Goal: Complete application form

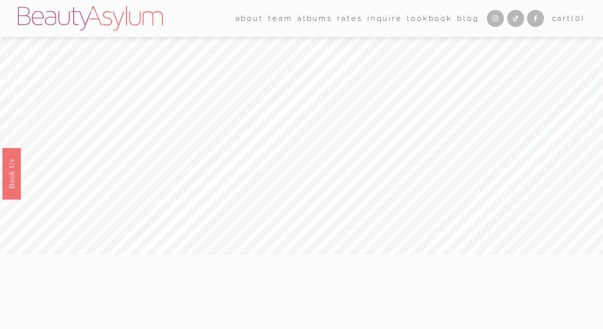
click at [344, 21] on link "Rates" at bounding box center [349, 18] width 25 height 15
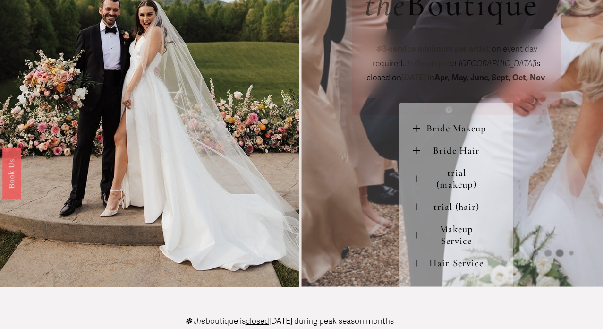
scroll to position [350, 0]
click at [466, 134] on span "Bride Makeup" at bounding box center [460, 128] width 80 height 12
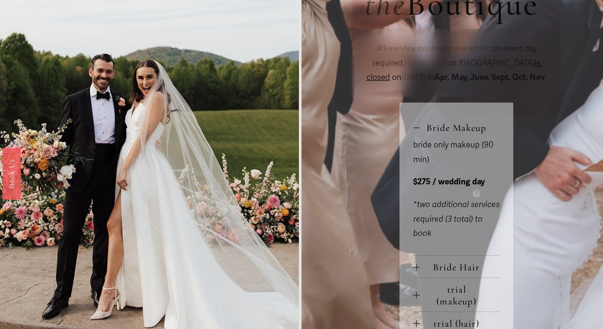
click at [468, 134] on span "Bride Makeup" at bounding box center [460, 128] width 80 height 12
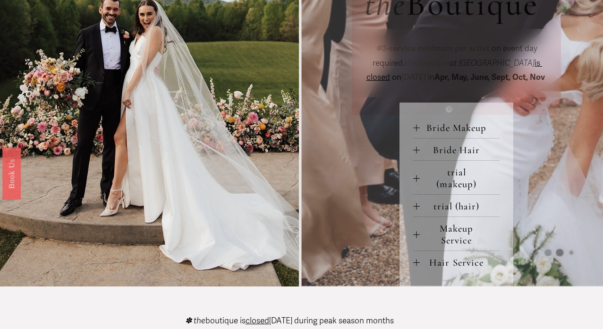
click at [460, 160] on button "Bride Hair" at bounding box center [456, 149] width 86 height 22
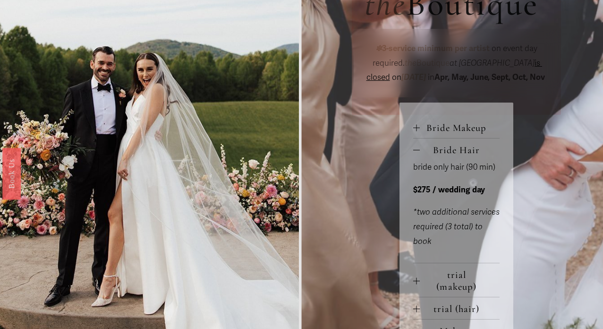
click at [460, 160] on button "Bride Hair" at bounding box center [456, 149] width 86 height 22
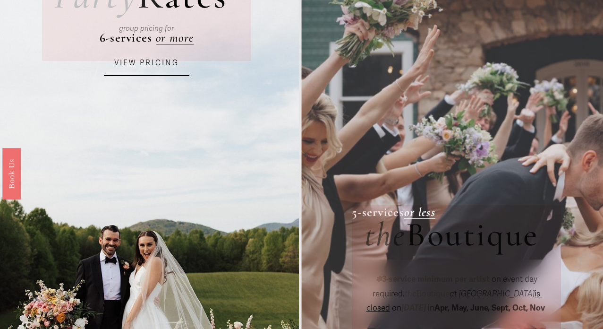
scroll to position [0, 0]
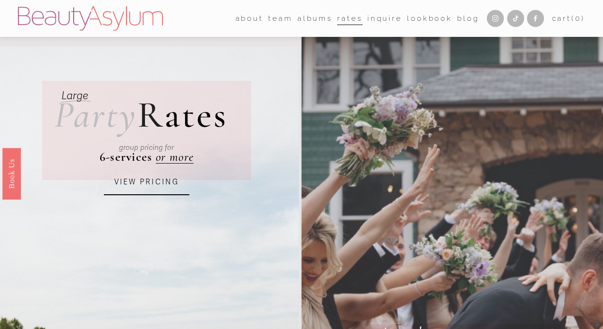
click at [383, 17] on link "Inquire" at bounding box center [384, 18] width 35 height 15
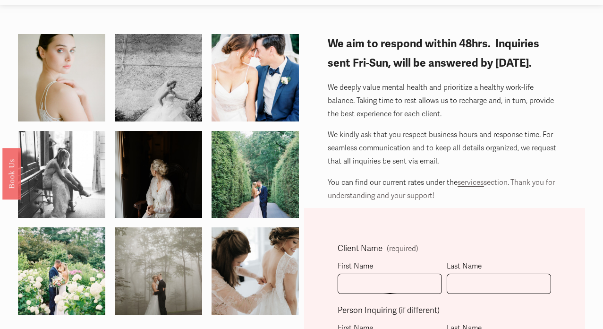
scroll to position [76, 0]
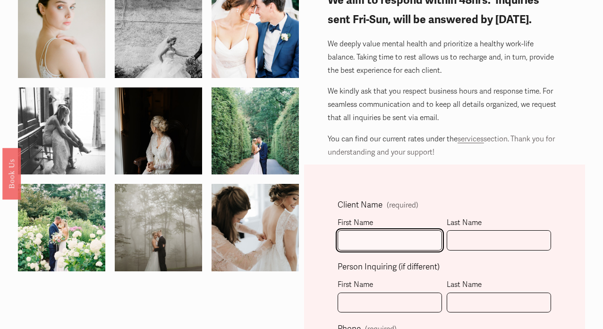
click at [358, 236] on input "First Name" at bounding box center [390, 240] width 104 height 20
type input "[PERSON_NAME]"
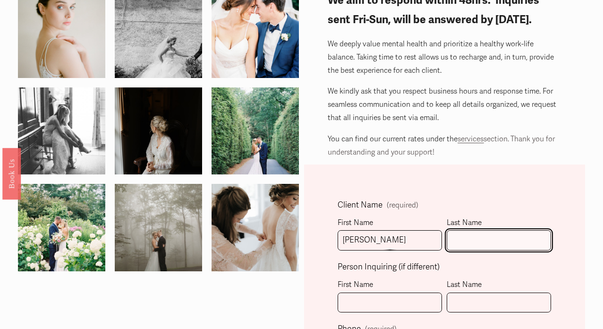
type input "[PERSON_NAME]"
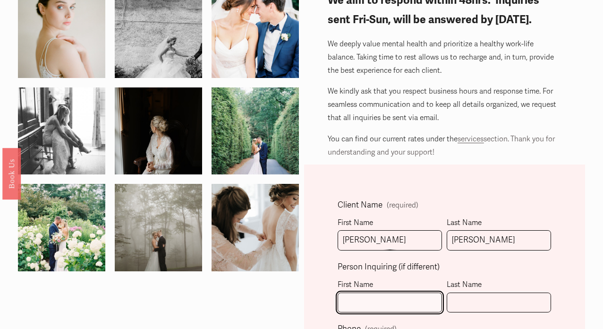
type input "[PERSON_NAME]"
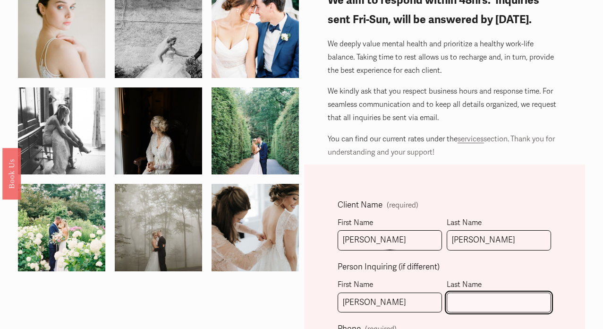
type input "[PERSON_NAME]"
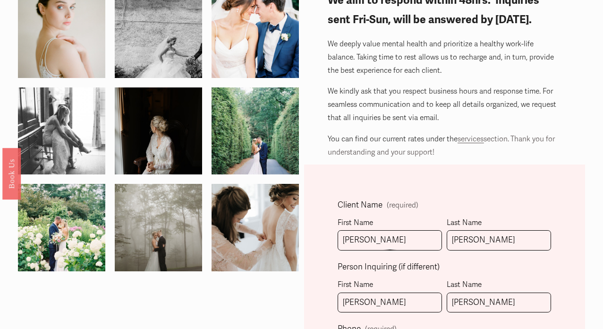
type input "[PHONE_NUMBER]"
type input "[PERSON_NAME][EMAIL_ADDRESS][DOMAIN_NAME]"
select select "[GEOGRAPHIC_DATA], [GEOGRAPHIC_DATA]"
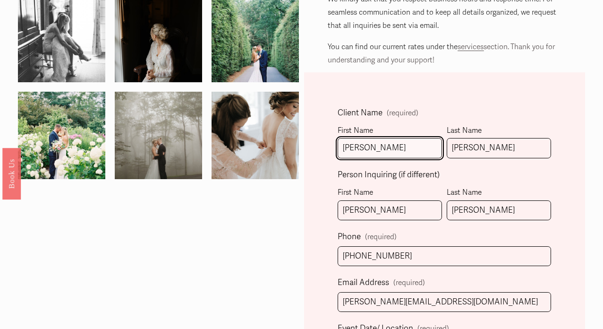
type input "[PHONE_NUMBER]"
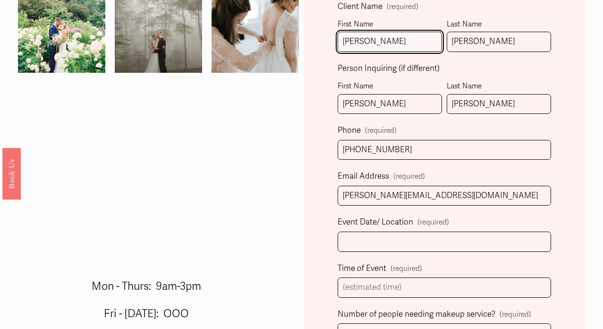
scroll to position [303, 0]
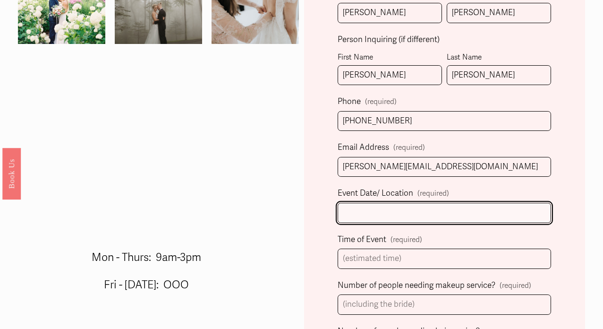
click at [416, 211] on input "Event Date/ Location (required)" at bounding box center [444, 213] width 213 height 20
type input "L"
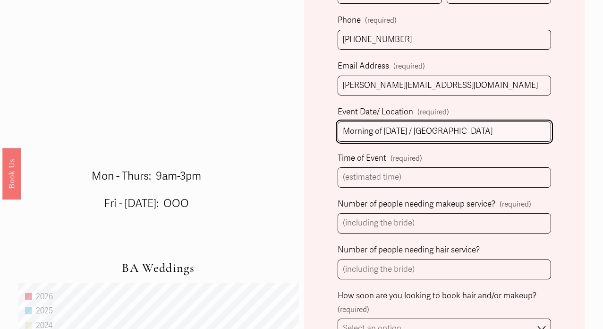
scroll to position [385, 0]
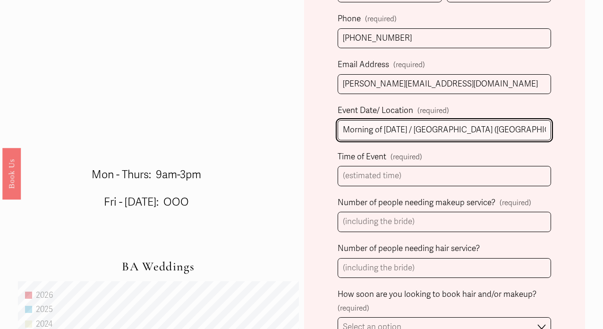
type input "Morning of [DATE] / [GEOGRAPHIC_DATA] ([GEOGRAPHIC_DATA] [GEOGRAPHIC_DATA])"
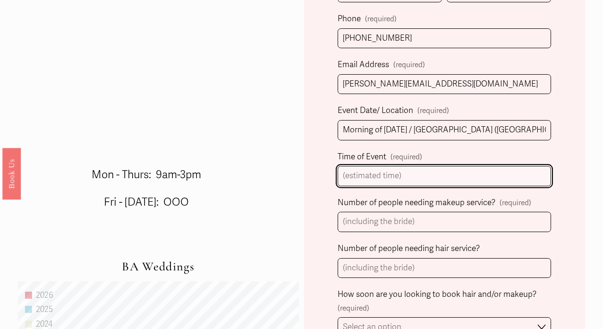
click at [380, 179] on input "Time of Event (required)" at bounding box center [444, 176] width 213 height 20
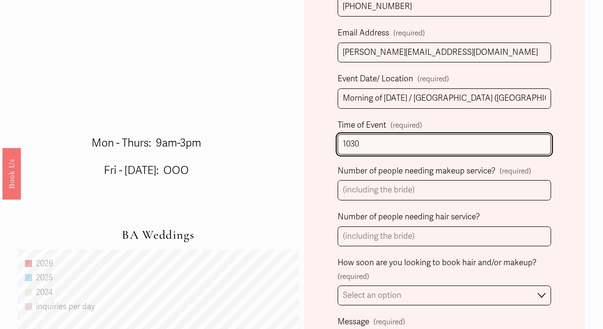
scroll to position [423, 0]
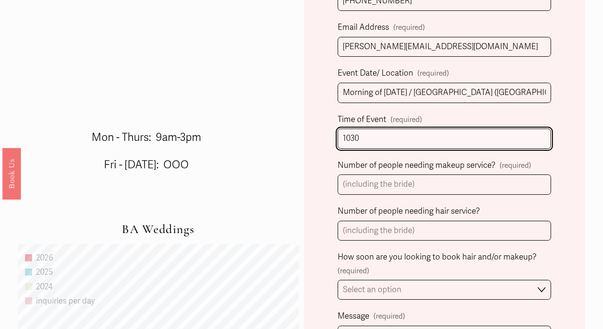
type input "1030"
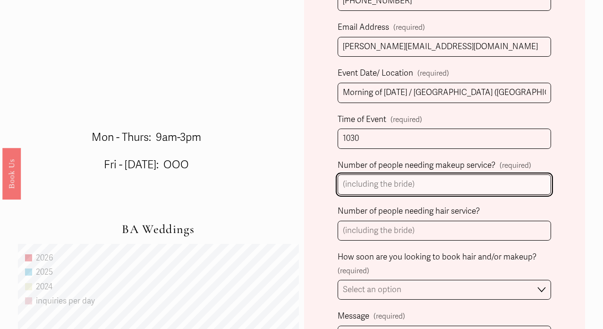
click at [395, 185] on input "Number of people needing makeup service? (required)" at bounding box center [444, 184] width 213 height 20
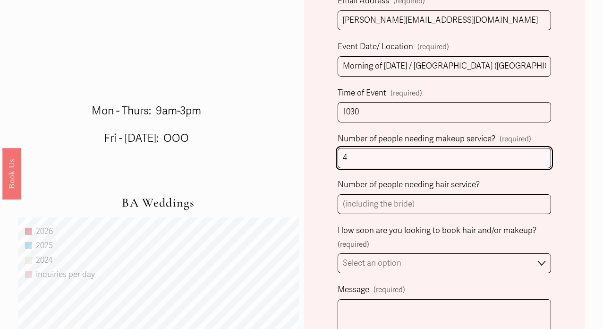
scroll to position [487, 0]
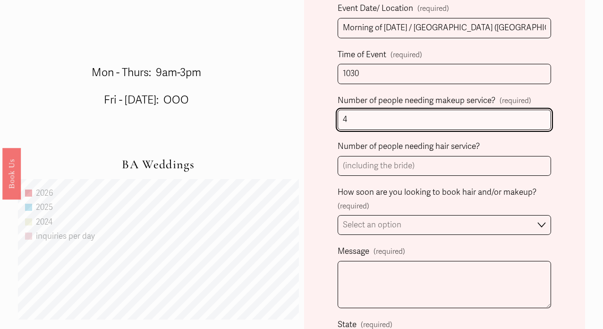
type input "4"
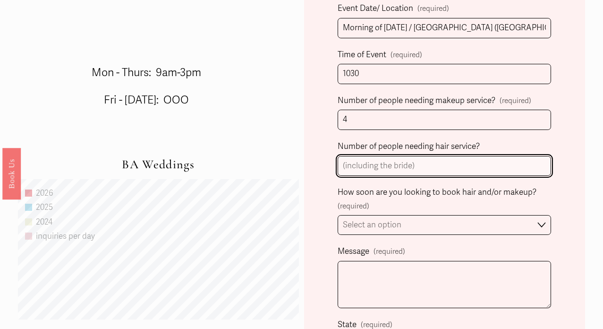
click at [384, 169] on input "Number of people needing hair service?" at bounding box center [444, 166] width 213 height 20
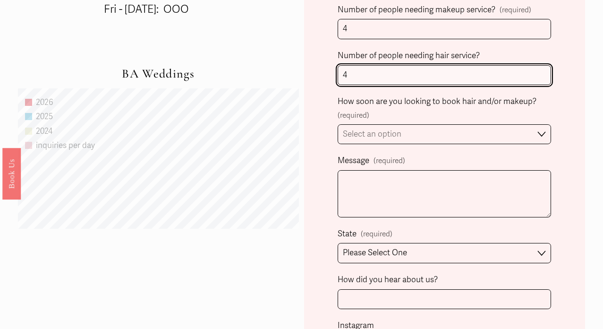
scroll to position [599, 0]
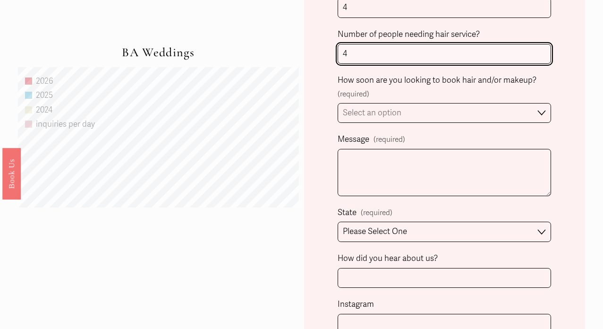
type input "4"
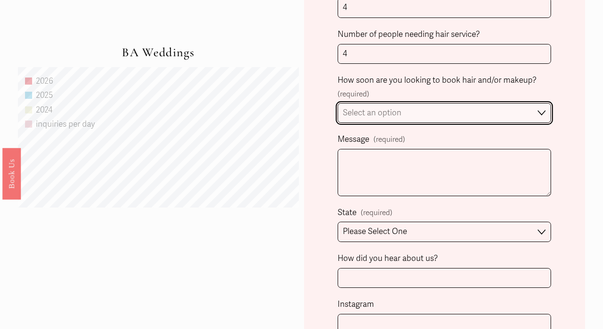
click at [401, 118] on select "Select an option Immediately 1-2 weeks I'm looking for information & not ready …" at bounding box center [444, 113] width 213 height 20
select select "I'm looking for information & not ready to book just yet"
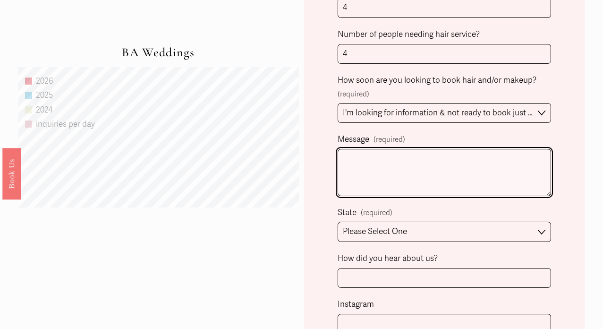
click at [385, 169] on textarea "Message (required)" at bounding box center [444, 172] width 213 height 47
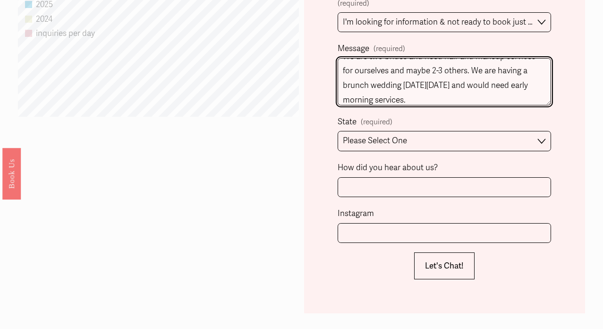
scroll to position [723, 0]
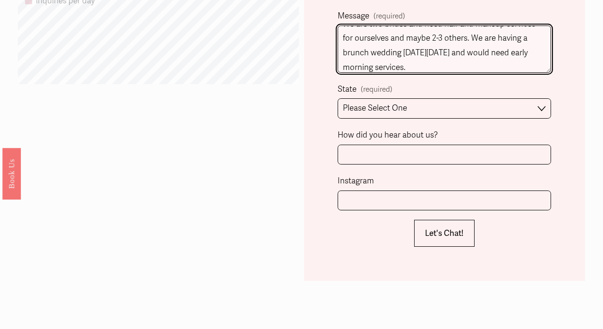
type textarea "We are two brides and need hair and makeup services for ourselves and maybe 2-3…"
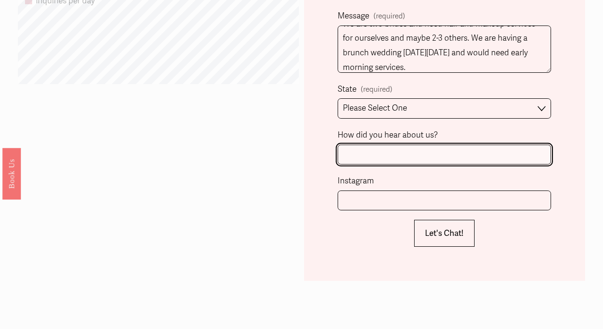
click at [473, 157] on input "How did you hear about us?" at bounding box center [444, 155] width 213 height 20
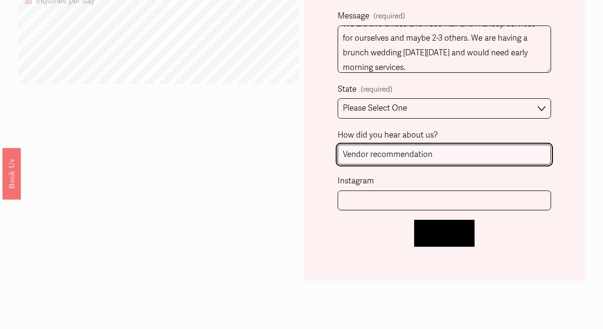
type input "Vendor recommendation"
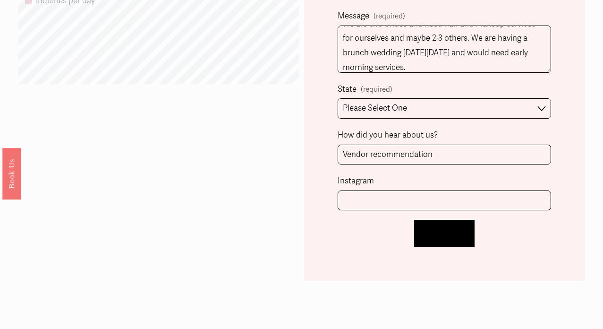
click at [457, 229] on span "Let's Chat!" at bounding box center [444, 233] width 39 height 10
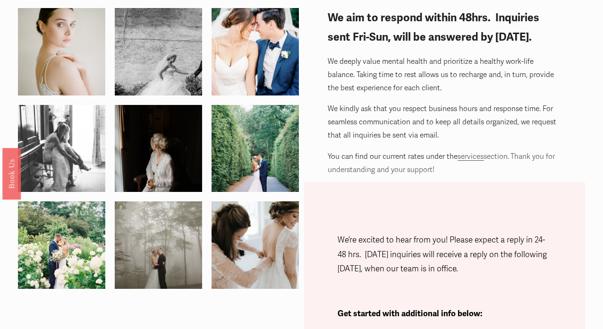
scroll to position [57, 0]
